Goal: Find specific page/section: Find specific page/section

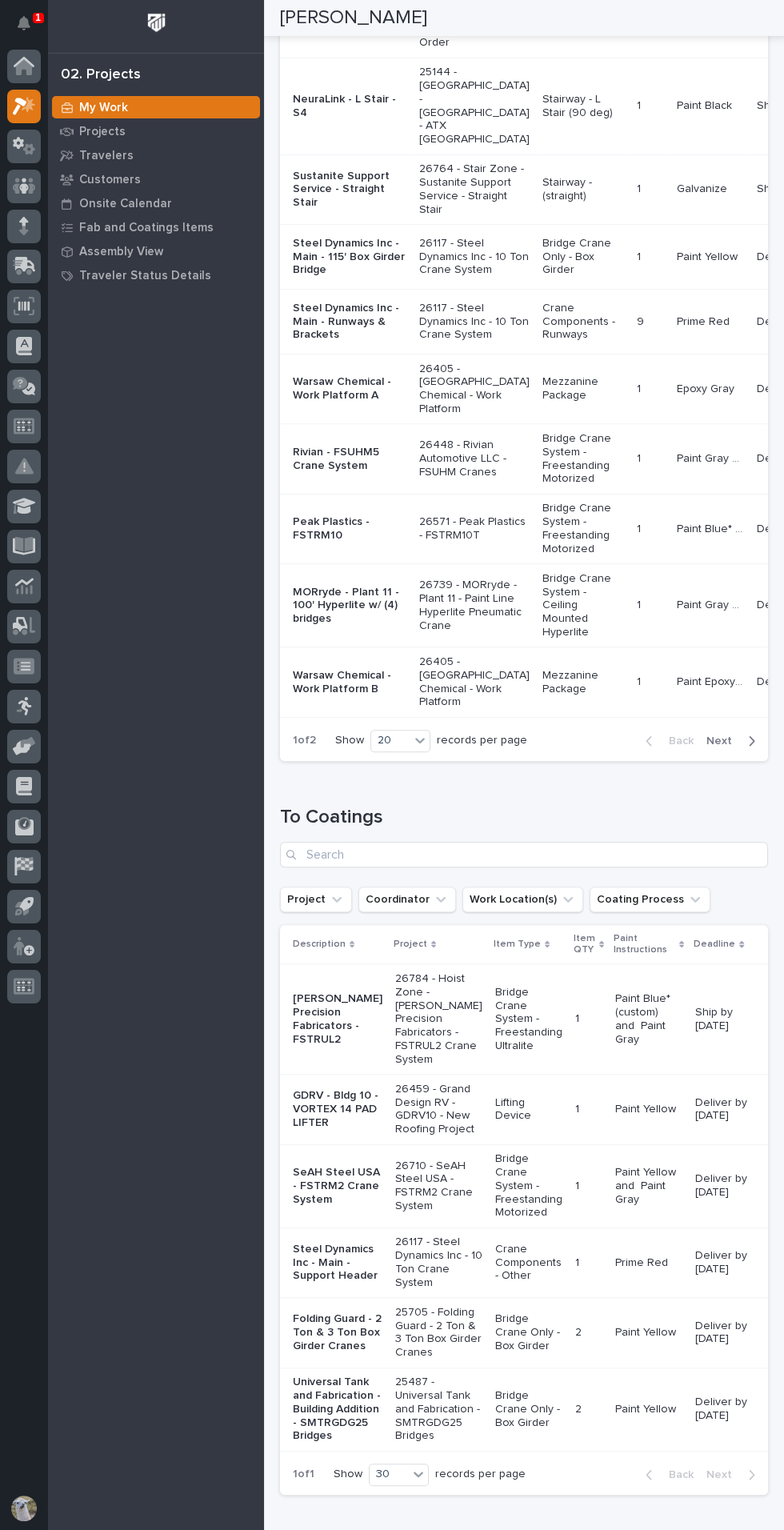
scroll to position [1068, 0]
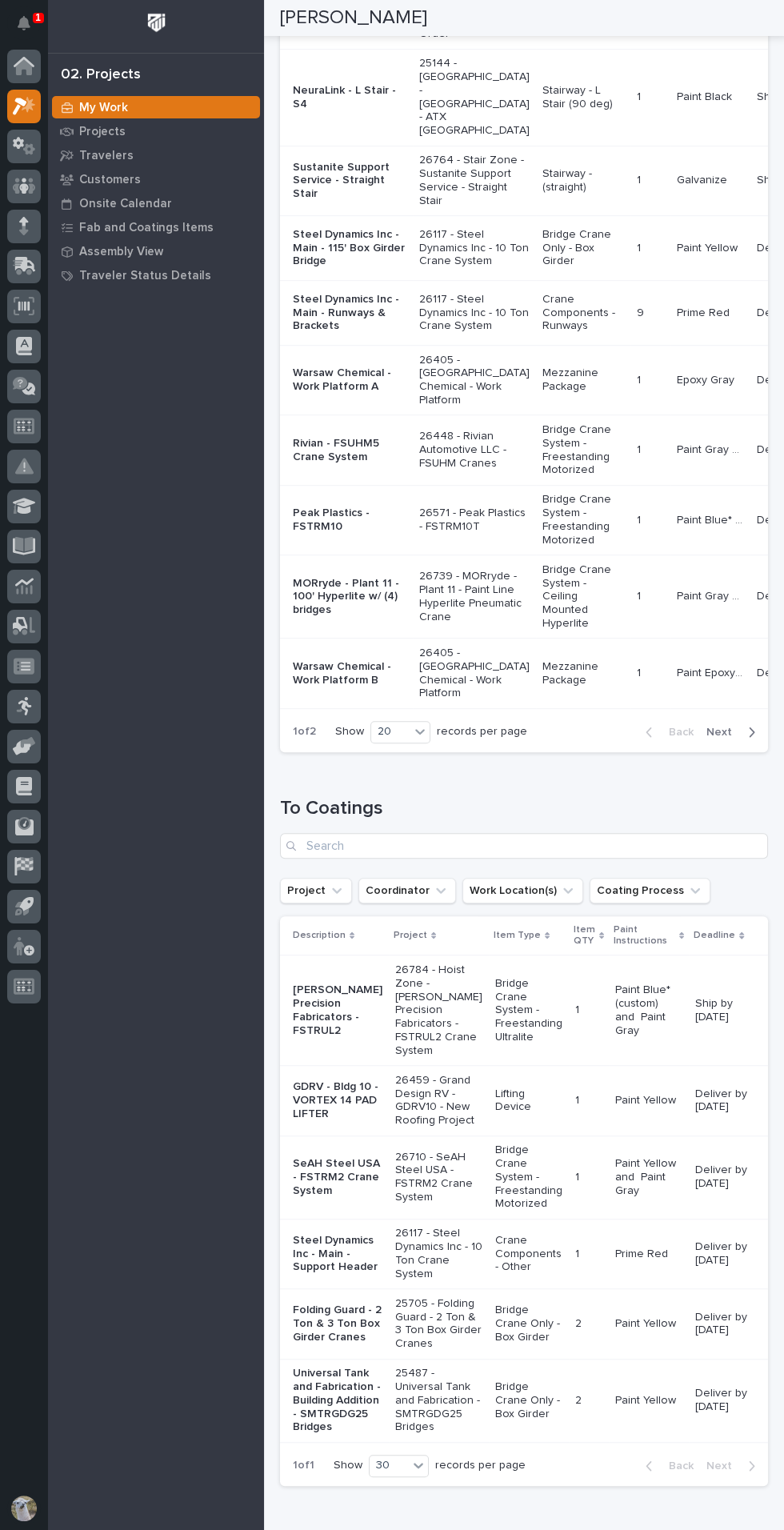
click at [346, 394] on p "Warsaw Chemical - Work Platform A" at bounding box center [350, 380] width 114 height 27
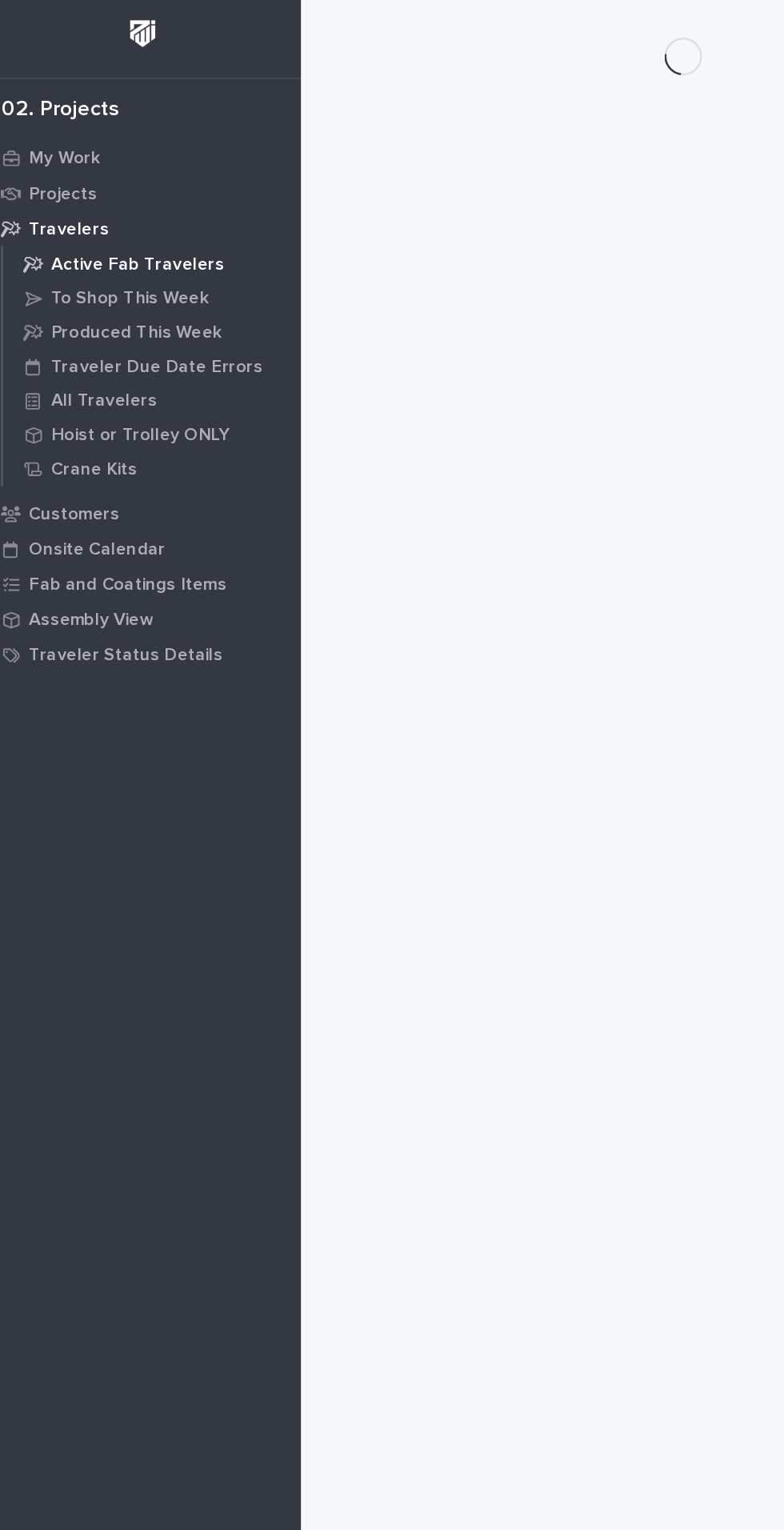
click at [165, 179] on p "Active Fab Travelers" at bounding box center [154, 180] width 118 height 15
